Goal: Task Accomplishment & Management: Manage account settings

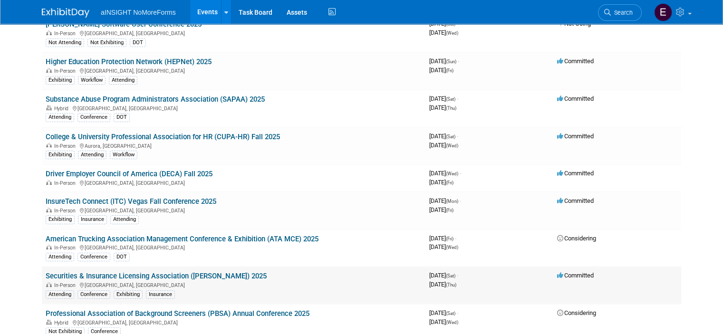
scroll to position [143, 0]
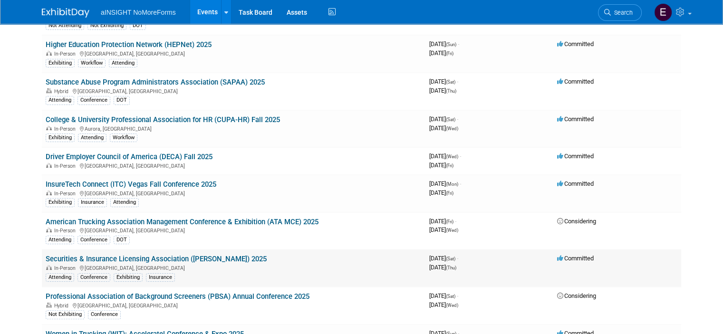
click at [137, 255] on link "Securities & Insurance Licensing Association ([PERSON_NAME]) 2025" at bounding box center [156, 259] width 221 height 9
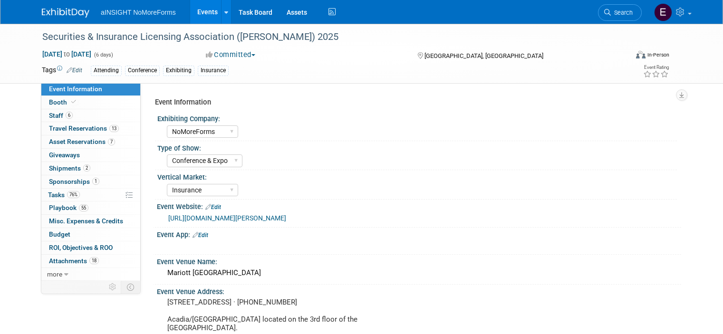
select select "NoMoreForms"
select select "Conference & Expo"
select select "Insurance"
select select "Booth Access Only"
select select "No"
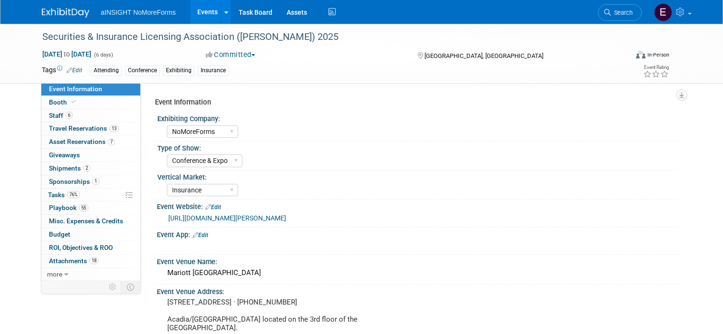
select select "Yes"
select select "No"
select select "Yes"
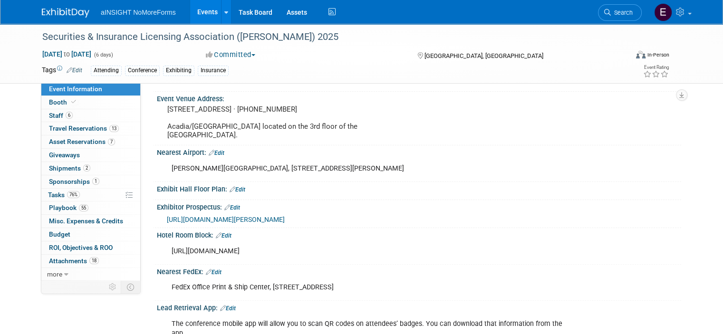
scroll to position [238, 0]
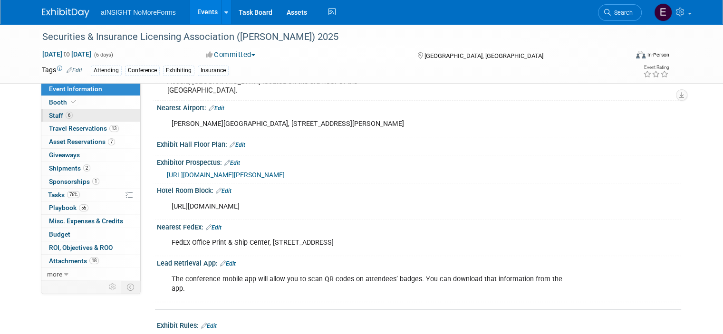
click at [49, 115] on span "Staff 6" at bounding box center [61, 116] width 24 height 8
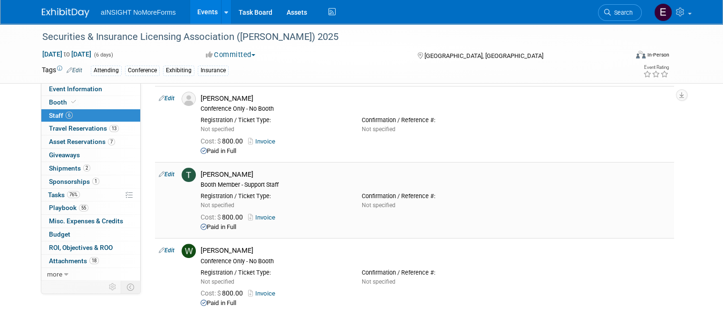
scroll to position [285, 0]
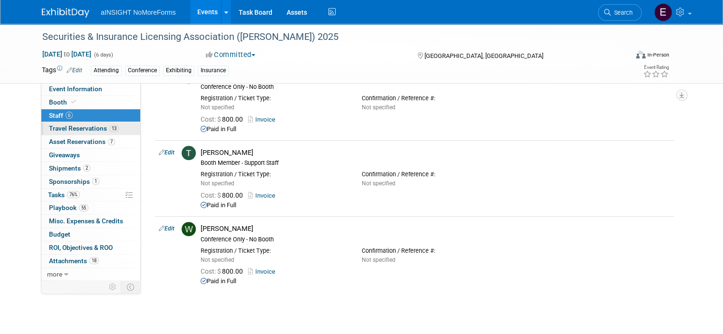
click at [71, 125] on span "Travel Reservations 13" at bounding box center [84, 129] width 70 height 8
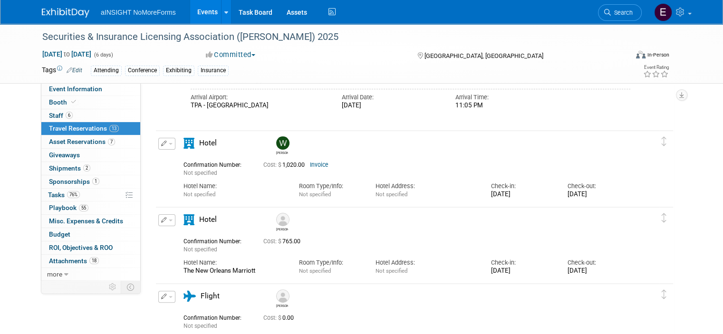
scroll to position [238, 0]
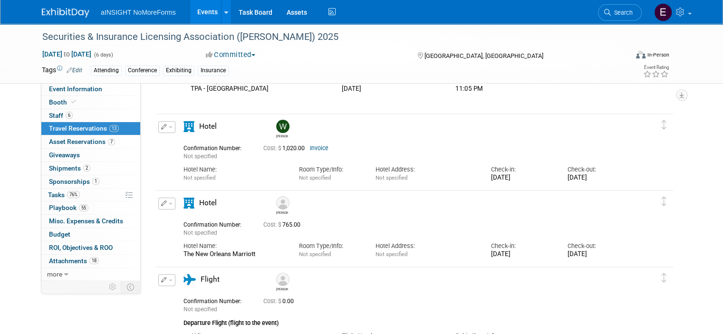
drag, startPoint x: 207, startPoint y: 202, endPoint x: 229, endPoint y: 235, distance: 39.7
click at [229, 235] on div "Not specified" at bounding box center [216, 233] width 66 height 9
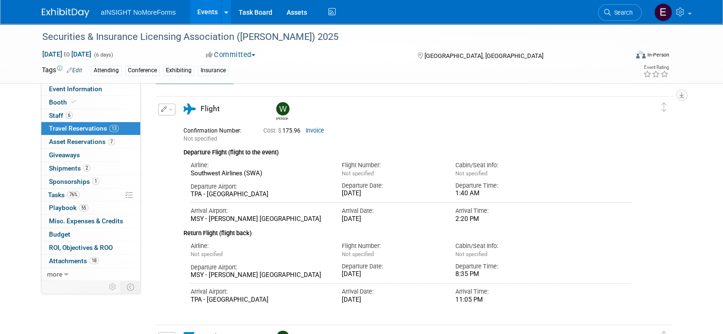
scroll to position [0, 0]
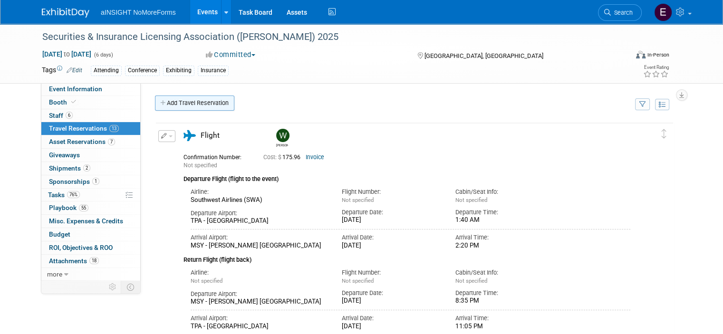
click at [192, 98] on link "Add Travel Reservation" at bounding box center [194, 103] width 79 height 15
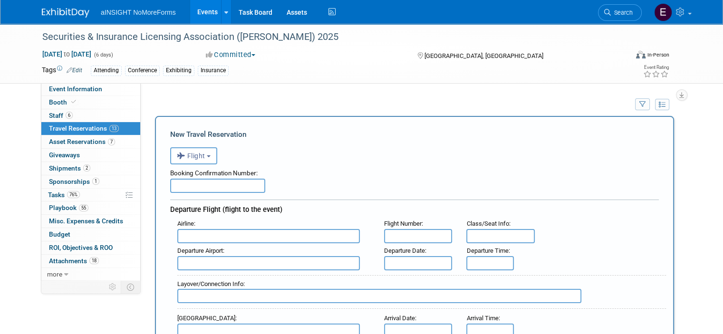
click at [192, 184] on input "text" at bounding box center [217, 186] width 95 height 14
type input "GF4F3W"
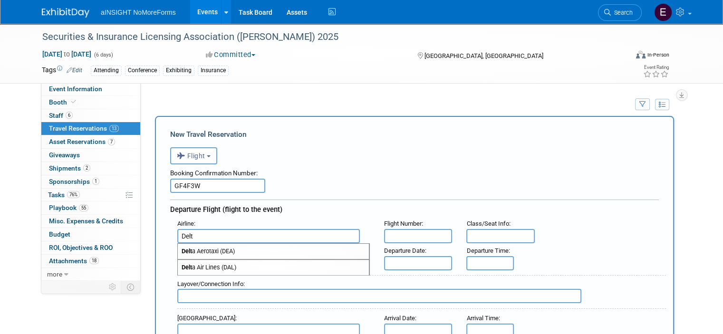
click at [201, 267] on span "Delt a Air Lines (DAL)" at bounding box center [273, 267] width 191 height 15
type input "Delta Air Lines (DAL)"
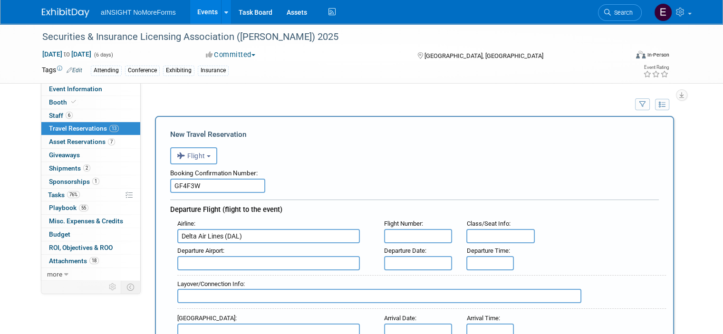
click at [403, 236] on input "text" at bounding box center [418, 236] width 68 height 14
click at [397, 258] on input "text" at bounding box center [418, 263] width 68 height 14
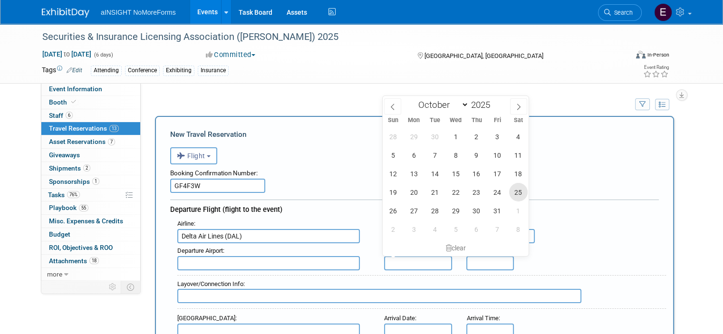
click at [512, 193] on span "25" at bounding box center [518, 192] width 19 height 19
type input "[DATE]"
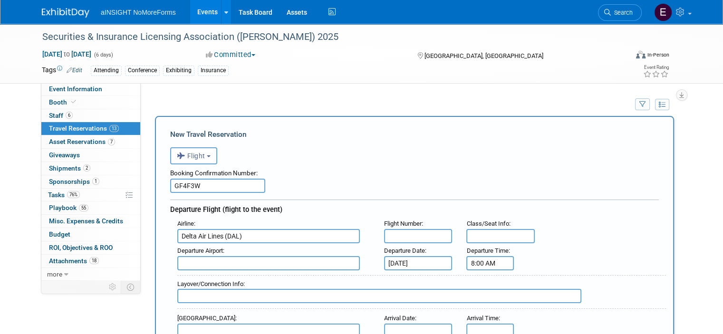
click at [477, 258] on input "8:00 AM" at bounding box center [490, 263] width 48 height 14
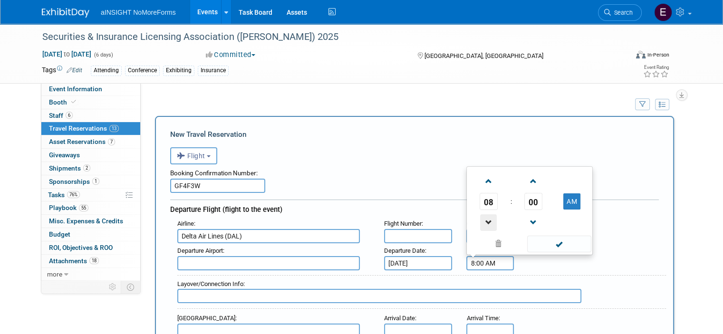
click at [488, 218] on span at bounding box center [488, 222] width 17 height 17
click at [489, 218] on span at bounding box center [488, 222] width 17 height 17
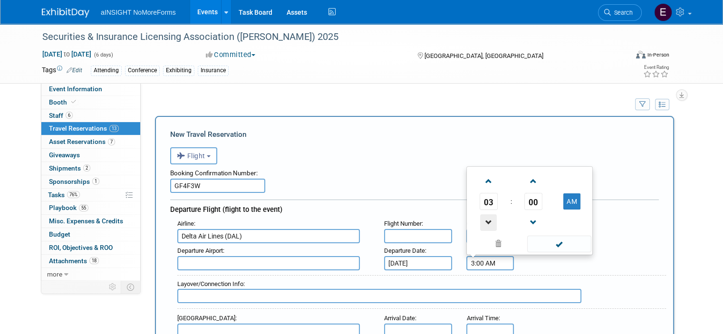
click at [489, 218] on span at bounding box center [488, 222] width 17 height 17
click at [533, 180] on span at bounding box center [533, 181] width 17 height 17
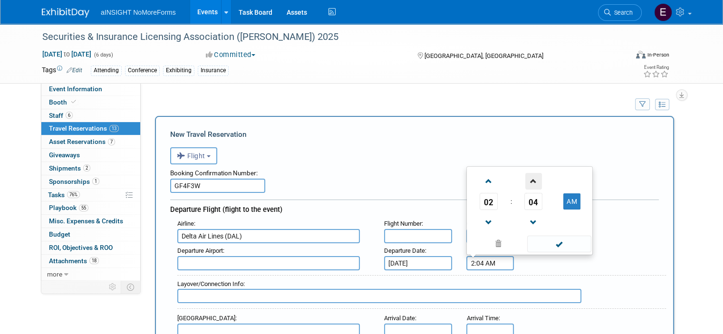
click at [533, 180] on span at bounding box center [533, 181] width 17 height 17
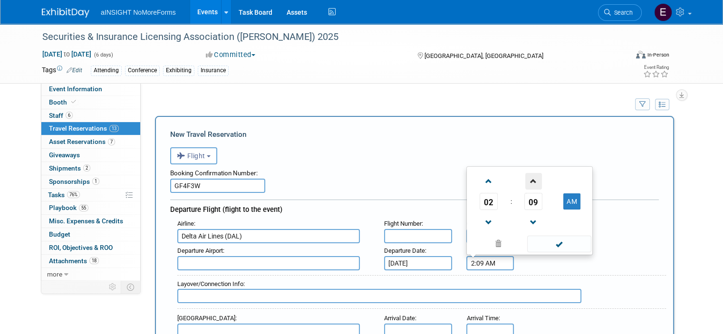
click at [533, 180] on span at bounding box center [533, 181] width 17 height 17
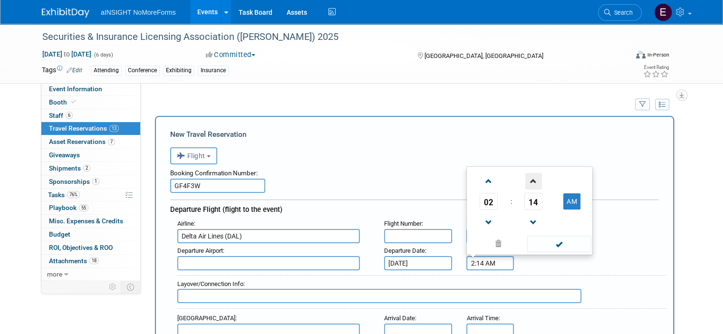
click at [533, 180] on span at bounding box center [533, 181] width 17 height 17
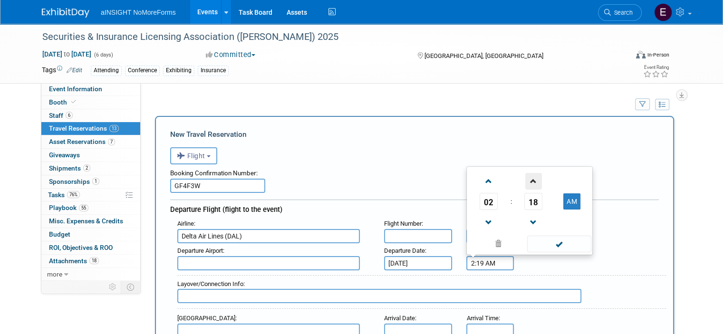
click at [533, 180] on span at bounding box center [533, 181] width 17 height 17
click at [533, 181] on span at bounding box center [533, 181] width 17 height 17
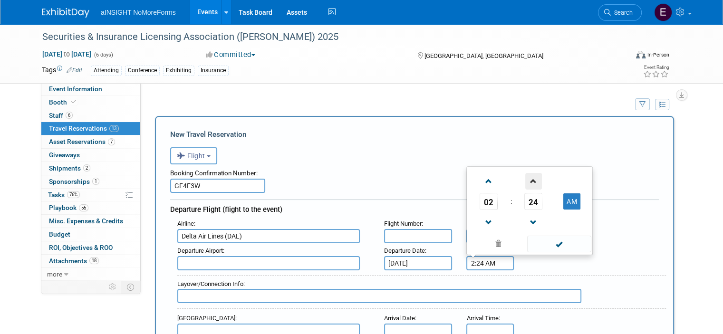
click at [533, 181] on span at bounding box center [533, 181] width 17 height 17
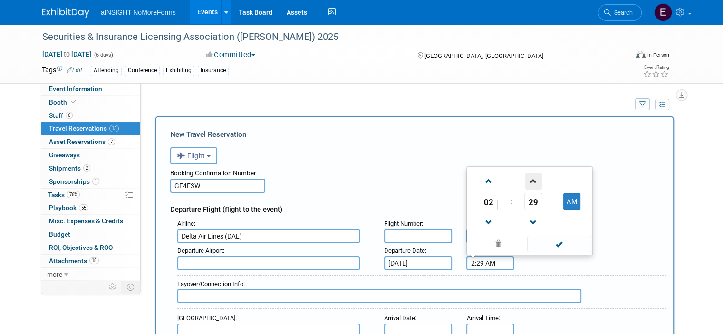
click at [532, 182] on span at bounding box center [533, 181] width 17 height 17
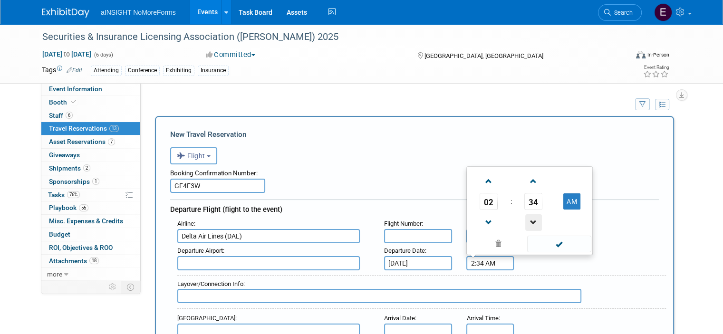
click at [533, 221] on span at bounding box center [533, 222] width 17 height 17
click at [568, 204] on button "AM" at bounding box center [571, 201] width 17 height 16
type input "2:33 PM"
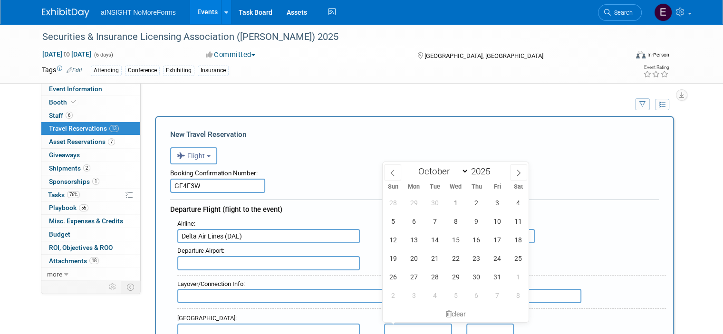
click at [410, 326] on input "text" at bounding box center [418, 331] width 68 height 14
click at [513, 262] on span "25" at bounding box center [518, 258] width 19 height 19
type input "[DATE]"
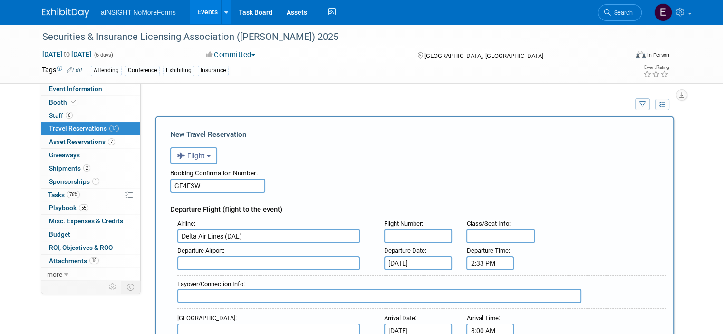
click at [486, 325] on input "8:00 AM" at bounding box center [490, 331] width 48 height 14
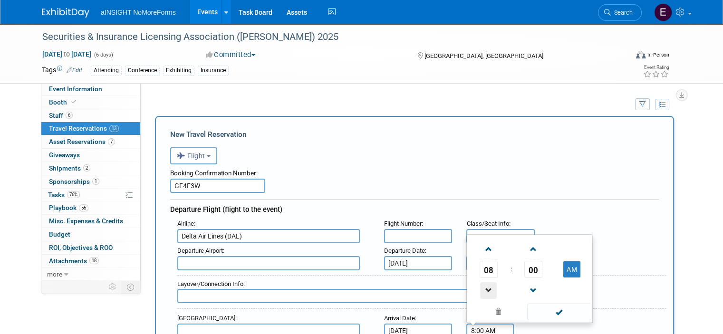
click at [487, 283] on span at bounding box center [488, 290] width 17 height 17
click at [538, 264] on span "00" at bounding box center [533, 269] width 18 height 17
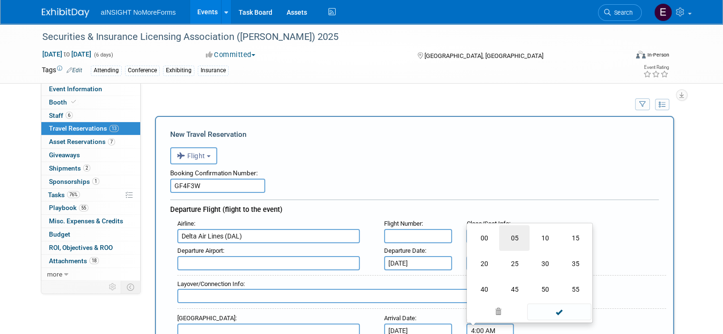
click at [516, 233] on td "05" at bounding box center [514, 238] width 30 height 26
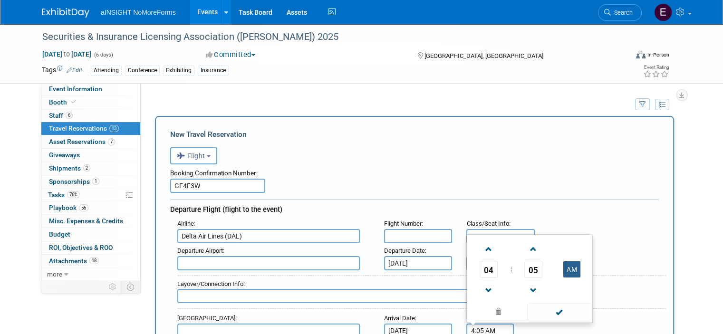
click at [577, 265] on button "AM" at bounding box center [571, 269] width 17 height 16
type input "4:05 PM"
click at [561, 308] on span at bounding box center [559, 312] width 64 height 17
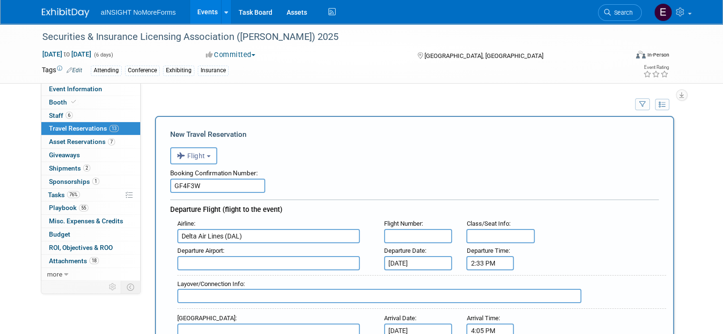
scroll to position [48, 0]
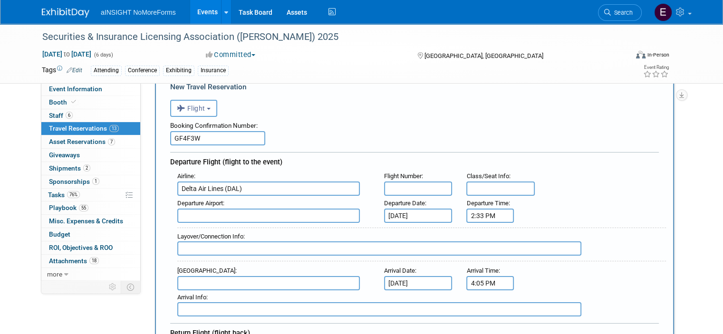
click at [206, 277] on input "text" at bounding box center [268, 283] width 183 height 14
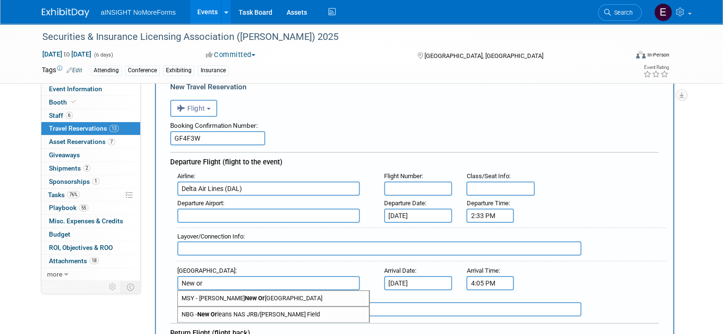
click at [211, 292] on span "MSY - [PERSON_NAME] New Or [GEOGRAPHIC_DATA]" at bounding box center [273, 298] width 191 height 15
type input "MSY - [PERSON_NAME] [GEOGRAPHIC_DATA]"
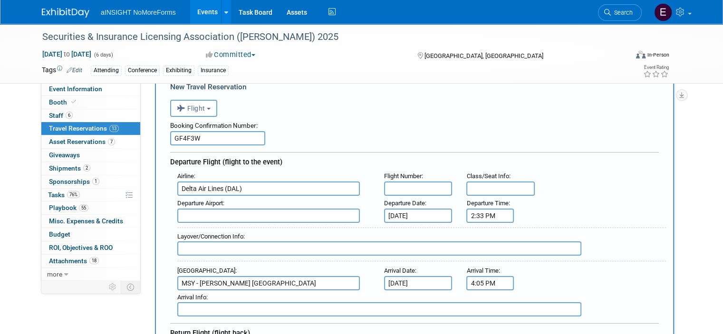
scroll to position [143, 0]
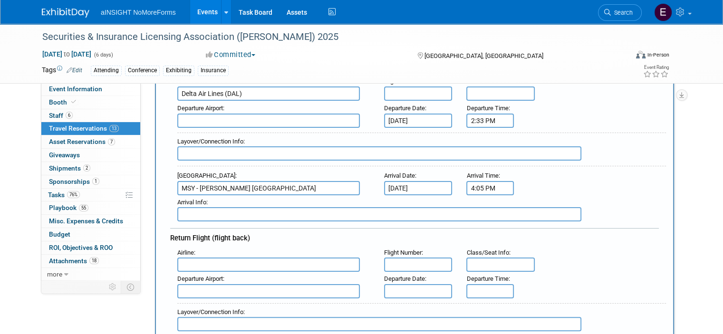
click at [210, 263] on input "text" at bounding box center [268, 265] width 183 height 14
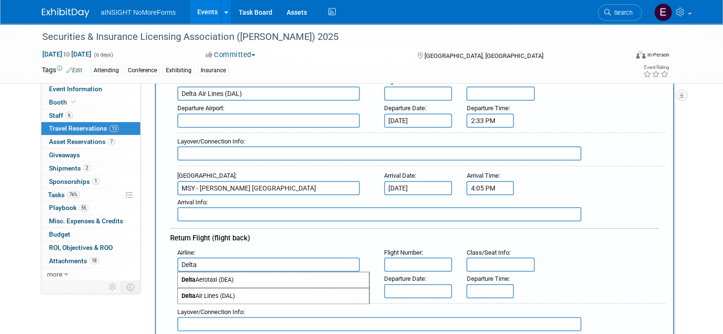
drag, startPoint x: 224, startPoint y: 290, endPoint x: 233, endPoint y: 289, distance: 9.1
click at [224, 290] on span "Delta Air Lines (DAL)" at bounding box center [273, 295] width 191 height 15
type input "Delta Air Lines (DAL)"
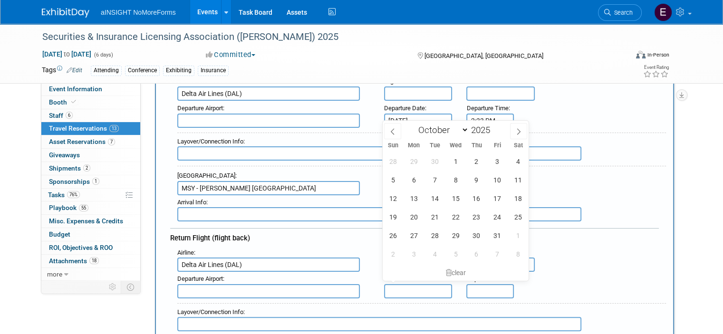
click at [402, 285] on input "text" at bounding box center [418, 291] width 68 height 14
click at [252, 121] on input "text" at bounding box center [268, 121] width 183 height 14
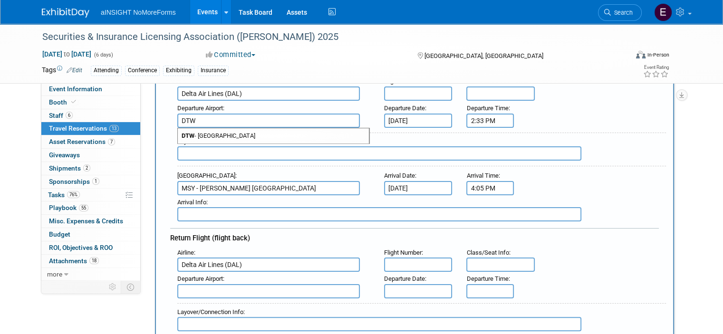
click at [251, 133] on span "DTW - [GEOGRAPHIC_DATA]" at bounding box center [273, 135] width 191 height 15
type input "DTW - [GEOGRAPHIC_DATA]"
click at [246, 284] on input "text" at bounding box center [268, 291] width 183 height 14
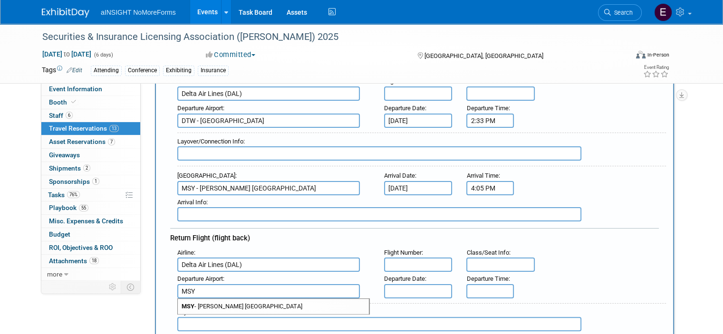
click at [277, 299] on span "MSY - [PERSON_NAME] [GEOGRAPHIC_DATA]" at bounding box center [273, 306] width 191 height 15
type input "MSY - [PERSON_NAME] [GEOGRAPHIC_DATA]"
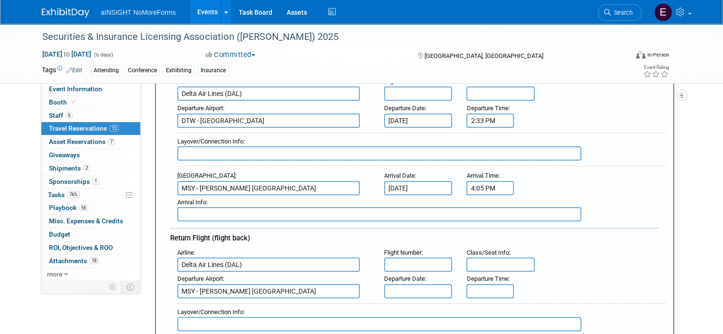
click at [404, 284] on input "text" at bounding box center [418, 291] width 68 height 14
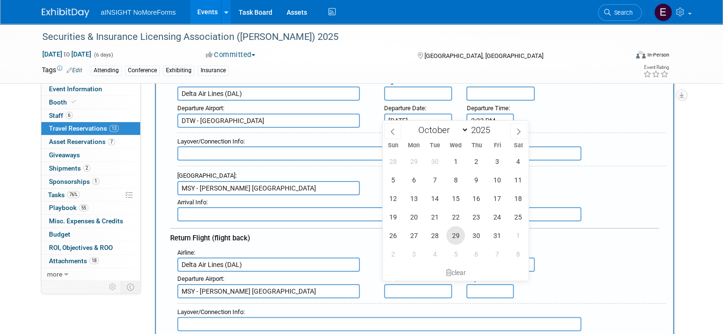
click at [453, 235] on span "29" at bounding box center [455, 235] width 19 height 19
type input "[DATE]"
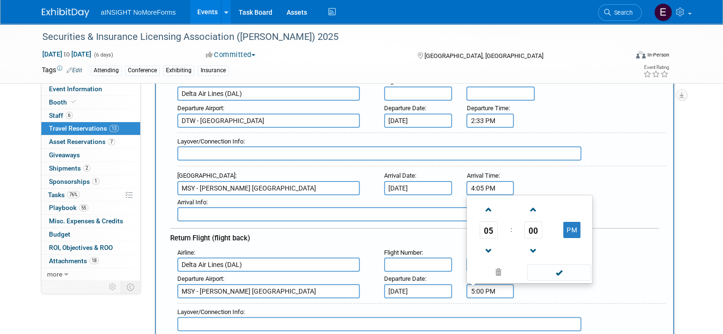
click at [475, 288] on input "5:00 PM" at bounding box center [490, 291] width 48 height 14
click at [489, 245] on span at bounding box center [488, 251] width 17 height 17
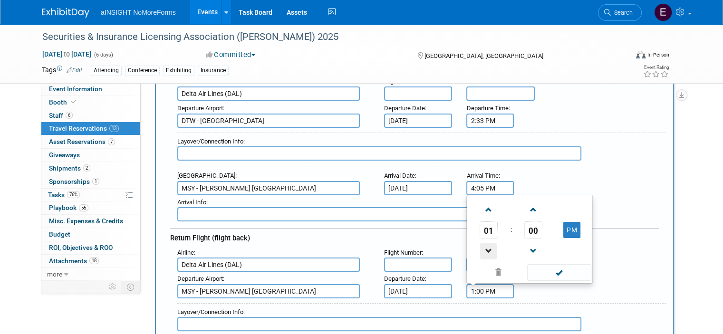
click at [489, 245] on span at bounding box center [488, 251] width 17 height 17
click at [489, 206] on span at bounding box center [488, 210] width 17 height 17
click at [534, 205] on span at bounding box center [533, 210] width 17 height 17
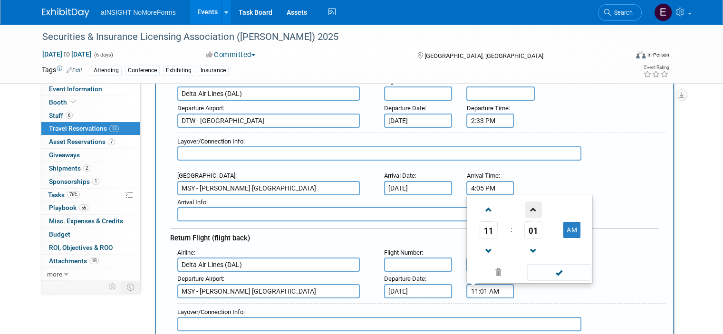
click at [534, 205] on span at bounding box center [533, 210] width 17 height 17
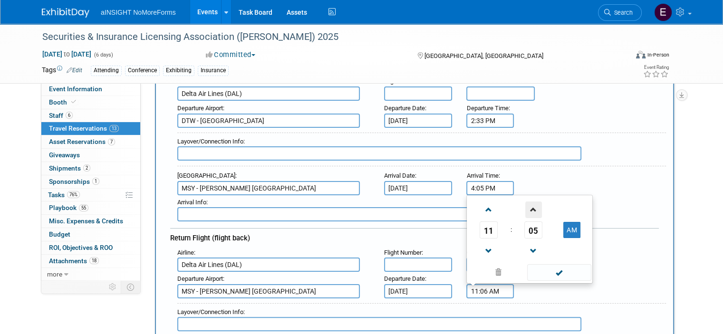
click at [534, 205] on span at bounding box center [533, 210] width 17 height 17
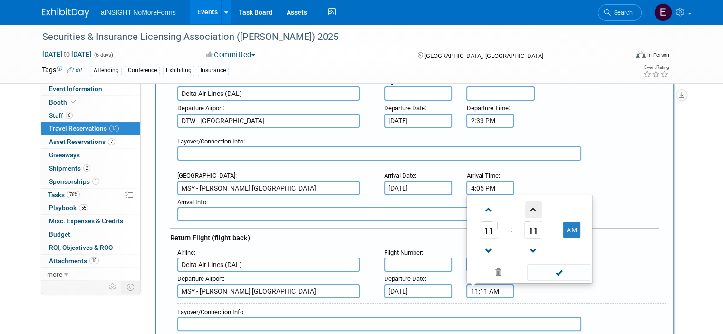
click at [534, 205] on span at bounding box center [533, 210] width 17 height 17
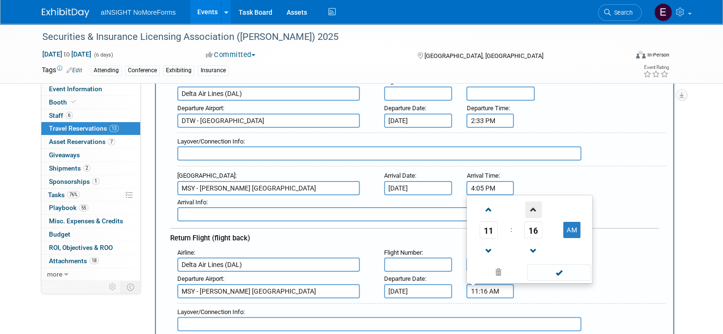
click at [534, 205] on span at bounding box center [533, 210] width 17 height 17
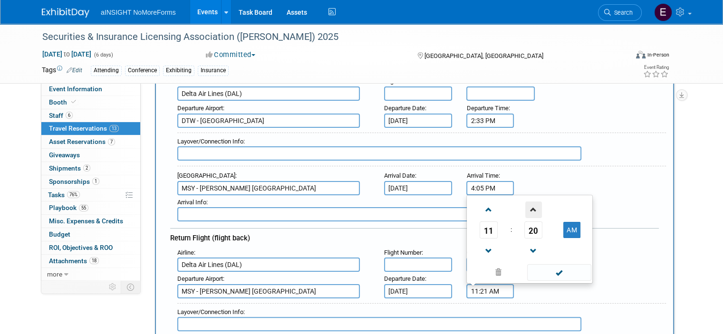
click at [534, 205] on span at bounding box center [533, 210] width 17 height 17
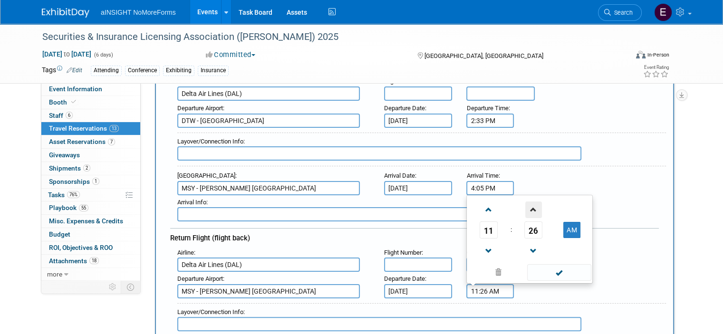
click at [534, 205] on span at bounding box center [533, 210] width 17 height 17
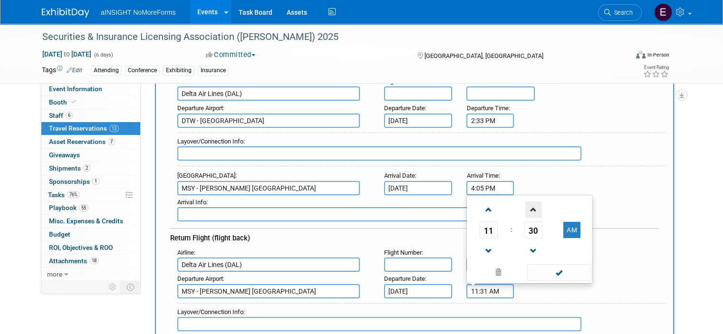
click at [534, 205] on span at bounding box center [533, 210] width 17 height 17
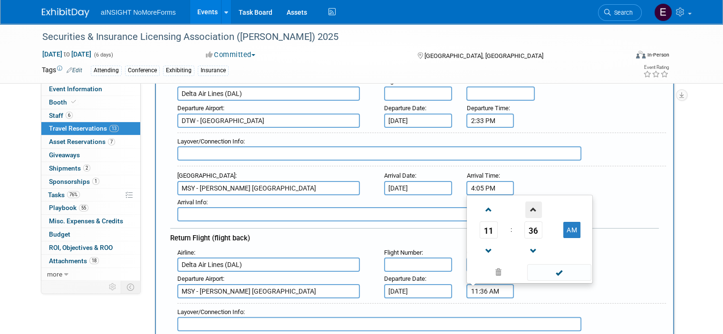
click at [534, 205] on span at bounding box center [533, 210] width 17 height 17
type input "11:40 AM"
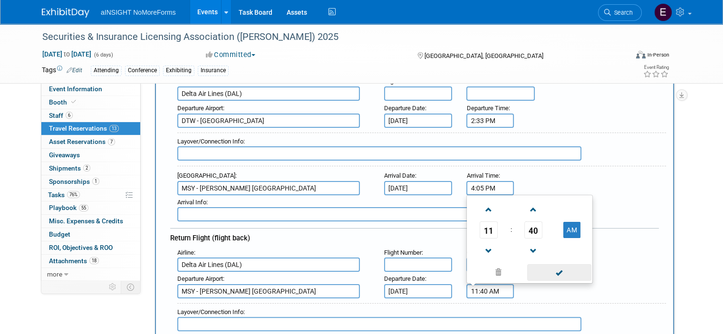
click at [556, 268] on span at bounding box center [559, 272] width 64 height 17
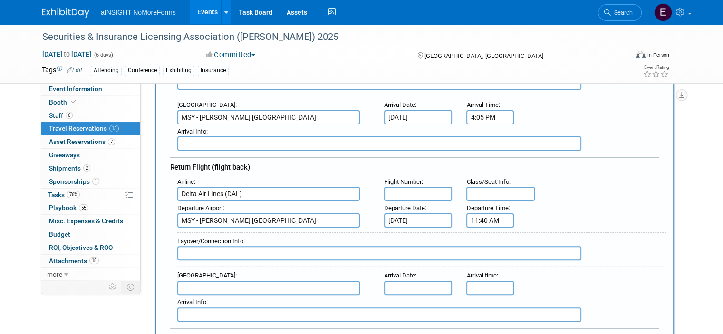
scroll to position [238, 0]
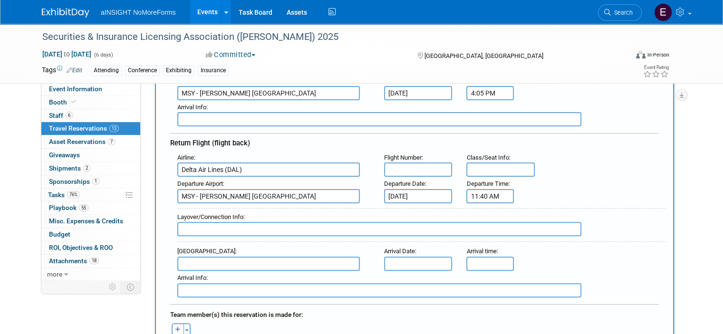
click at [284, 257] on input "text" at bounding box center [268, 264] width 183 height 14
click at [274, 273] on span "DTW - [GEOGRAPHIC_DATA]" at bounding box center [273, 278] width 191 height 15
type input "DTW - [GEOGRAPHIC_DATA]"
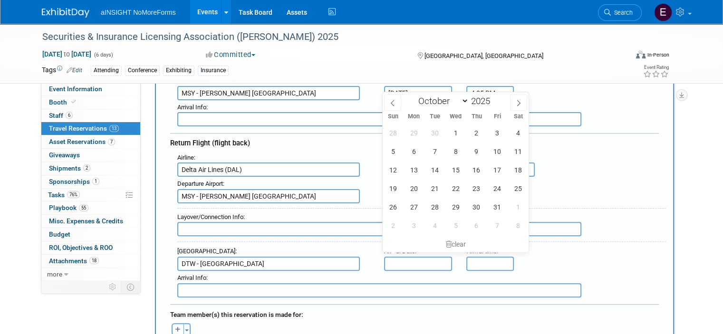
drag, startPoint x: 413, startPoint y: 260, endPoint x: 419, endPoint y: 260, distance: 6.2
click at [413, 260] on input "text" at bounding box center [418, 264] width 68 height 14
drag, startPoint x: 453, startPoint y: 209, endPoint x: 464, endPoint y: 215, distance: 12.8
click at [454, 209] on span "29" at bounding box center [455, 207] width 19 height 19
type input "[DATE]"
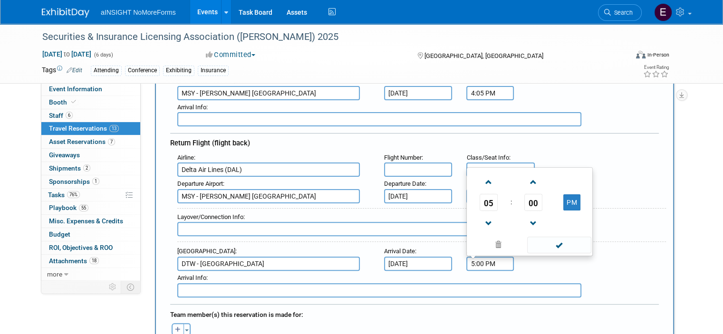
click at [479, 258] on input "5:00 PM" at bounding box center [490, 264] width 48 height 14
click at [538, 179] on span at bounding box center [533, 182] width 17 height 17
click at [493, 215] on span at bounding box center [488, 223] width 17 height 17
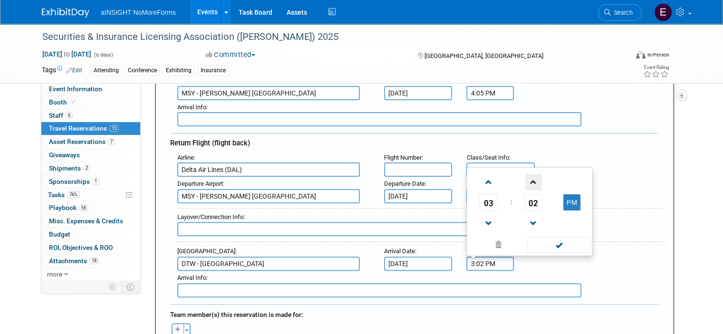
click at [537, 180] on span at bounding box center [533, 182] width 17 height 17
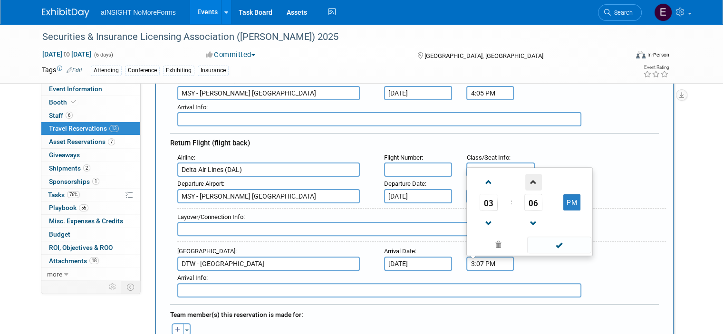
click at [537, 180] on span at bounding box center [533, 182] width 17 height 17
click at [535, 178] on span at bounding box center [533, 182] width 17 height 17
click at [558, 240] on span at bounding box center [559, 245] width 64 height 17
type input "3:10 PM"
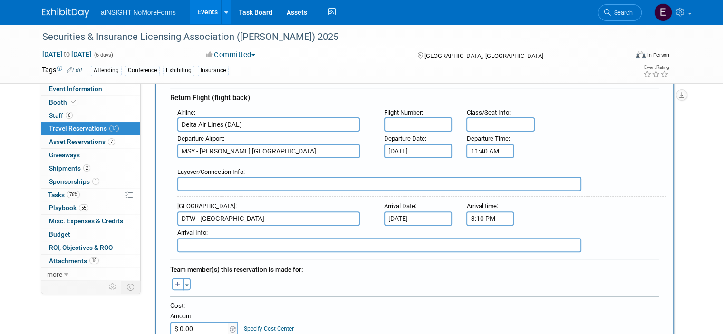
scroll to position [380, 0]
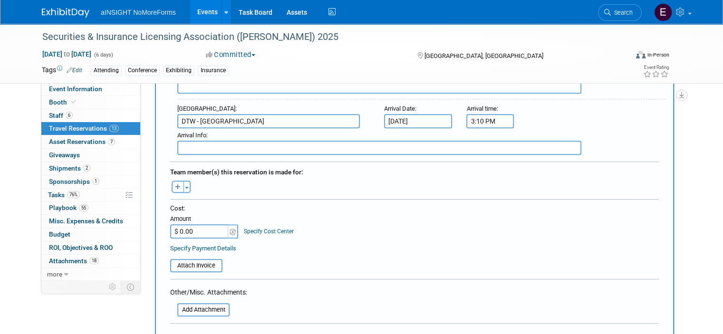
click at [175, 184] on icon "button" at bounding box center [178, 187] width 6 height 6
select select
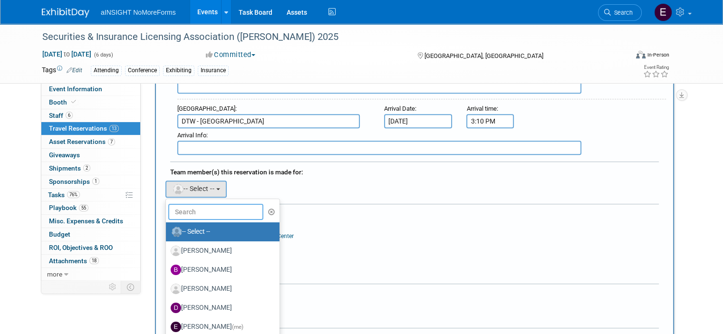
click at [224, 204] on input "text" at bounding box center [215, 212] width 95 height 16
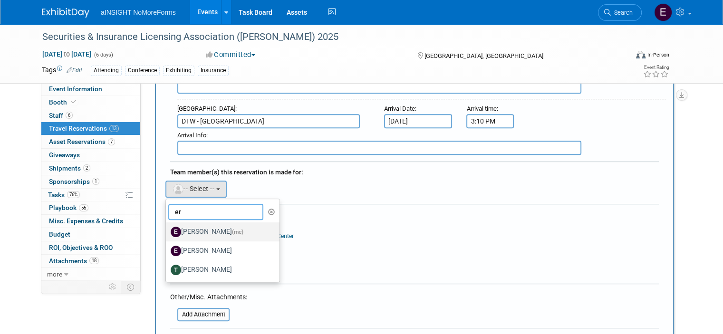
type input "er"
click at [202, 224] on label "[PERSON_NAME] (me)" at bounding box center [220, 231] width 99 height 15
click at [167, 228] on input "[PERSON_NAME] (me)" at bounding box center [164, 231] width 6 height 6
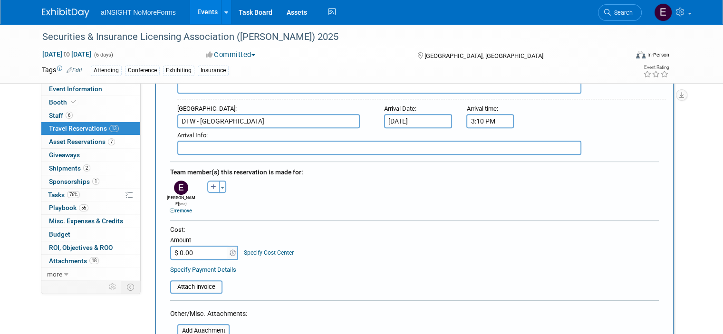
click at [200, 246] on input "$ 0.00" at bounding box center [199, 253] width 59 height 14
type input "$ 407.97"
click at [200, 281] on input "file" at bounding box center [164, 286] width 113 height 11
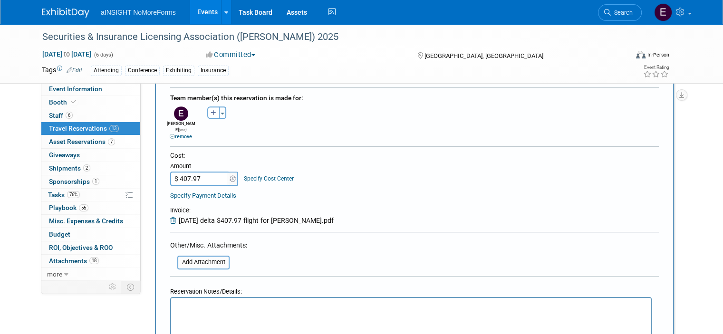
scroll to position [523, 0]
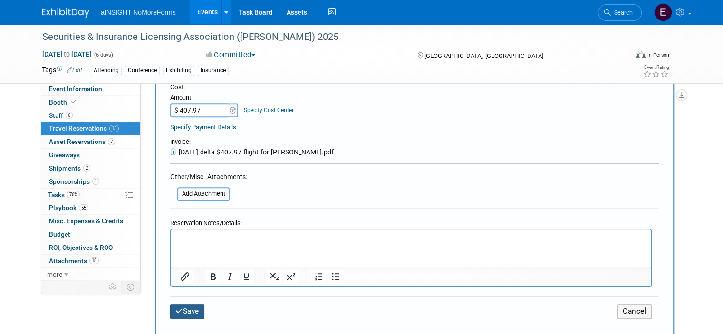
click at [174, 304] on button "Save" at bounding box center [187, 311] width 34 height 15
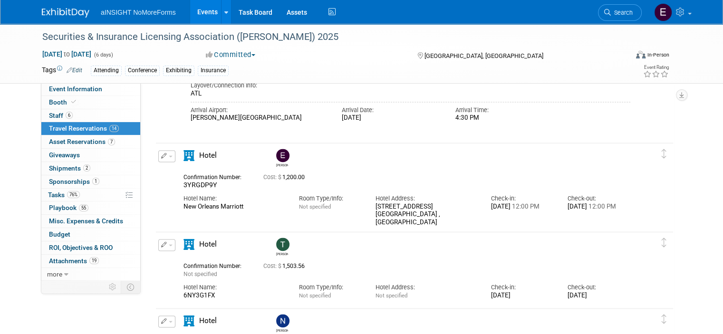
scroll to position [1304, 0]
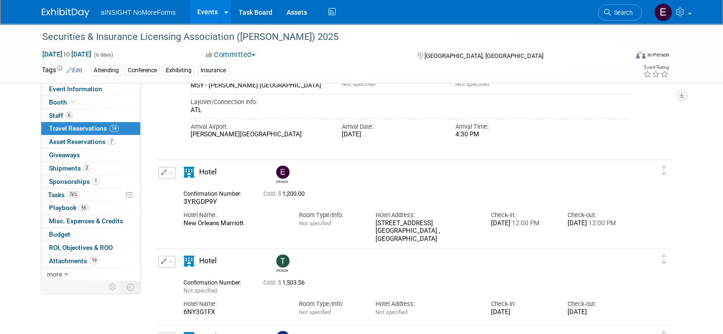
click at [161, 173] on icon "button" at bounding box center [164, 173] width 6 height 6
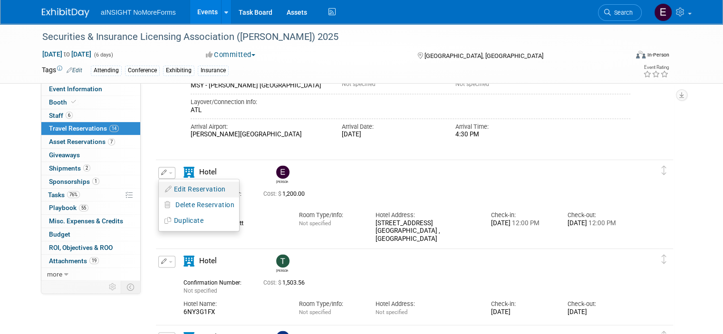
click at [172, 183] on button "Edit Reservation" at bounding box center [199, 190] width 80 height 14
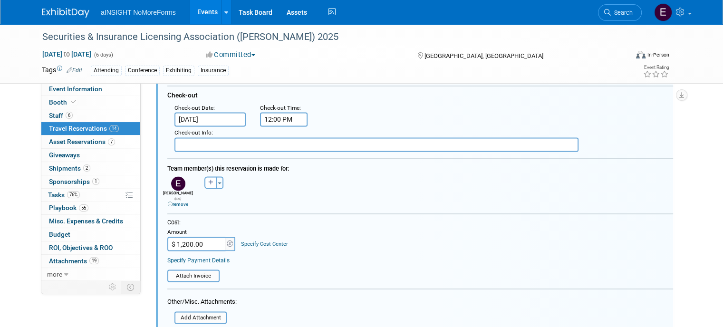
scroll to position [1641, 0]
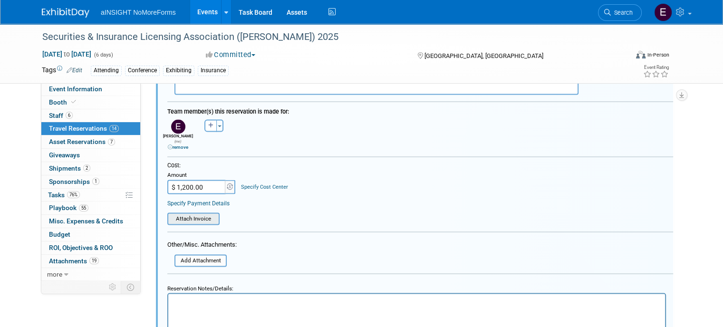
click at [192, 213] on input "file" at bounding box center [162, 218] width 113 height 10
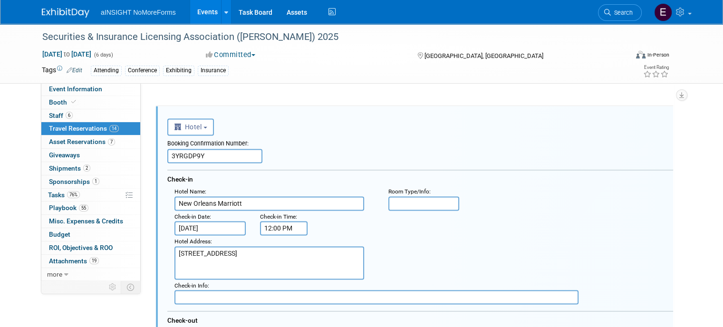
scroll to position [1352, 0]
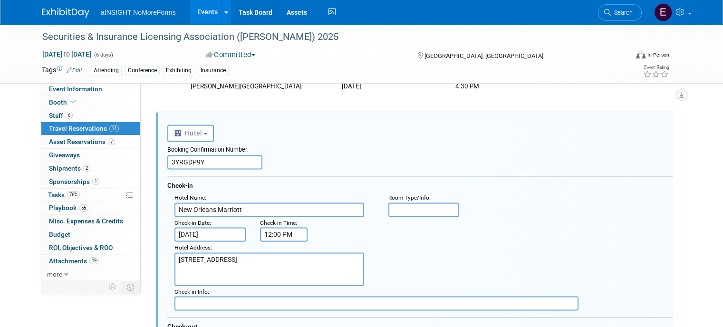
drag, startPoint x: 241, startPoint y: 203, endPoint x: 170, endPoint y: 202, distance: 71.8
click at [174, 202] on input "New Orleans Marriott" at bounding box center [269, 209] width 190 height 14
drag, startPoint x: 197, startPoint y: 160, endPoint x: 129, endPoint y: 161, distance: 67.5
click at [129, 161] on div "Event Information Event Info Booth Booth 6 Staff 6 Staff 14 Travel Reservations…" at bounding box center [362, 22] width 654 height 2701
click at [229, 192] on div "Hotel Name : [GEOGRAPHIC_DATA]" at bounding box center [274, 204] width 214 height 25
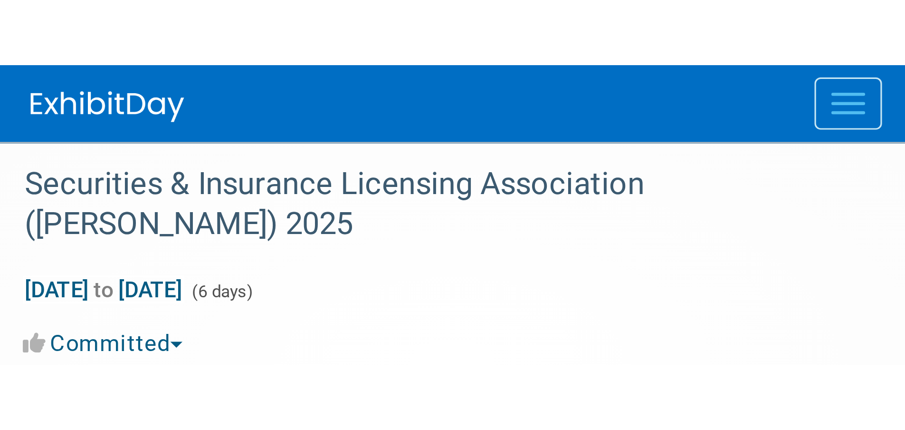
scroll to position [1480, 0]
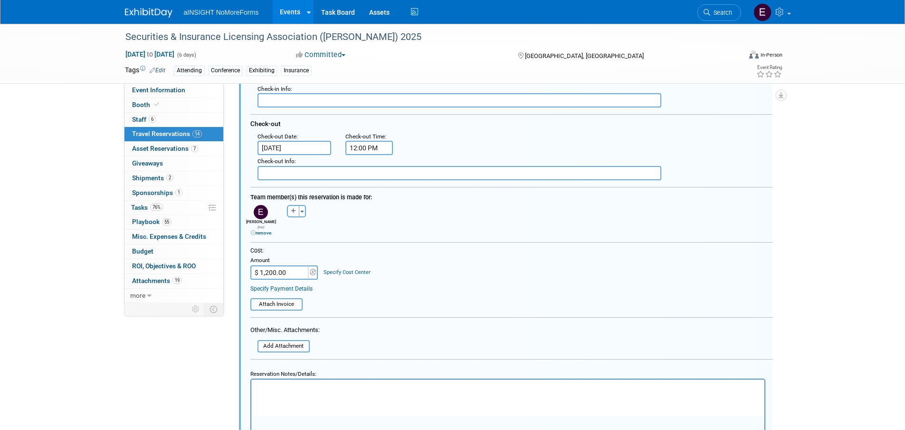
click at [281, 168] on input "text" at bounding box center [460, 173] width 404 height 14
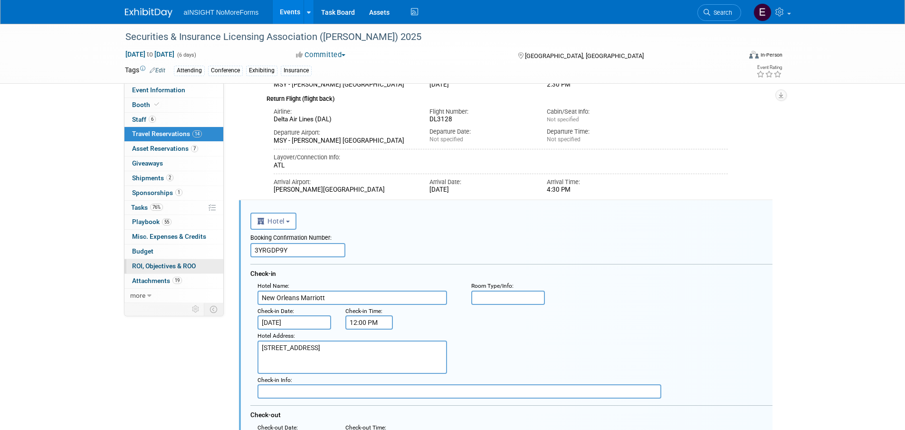
scroll to position [1283, 0]
